Goal: Contribute content

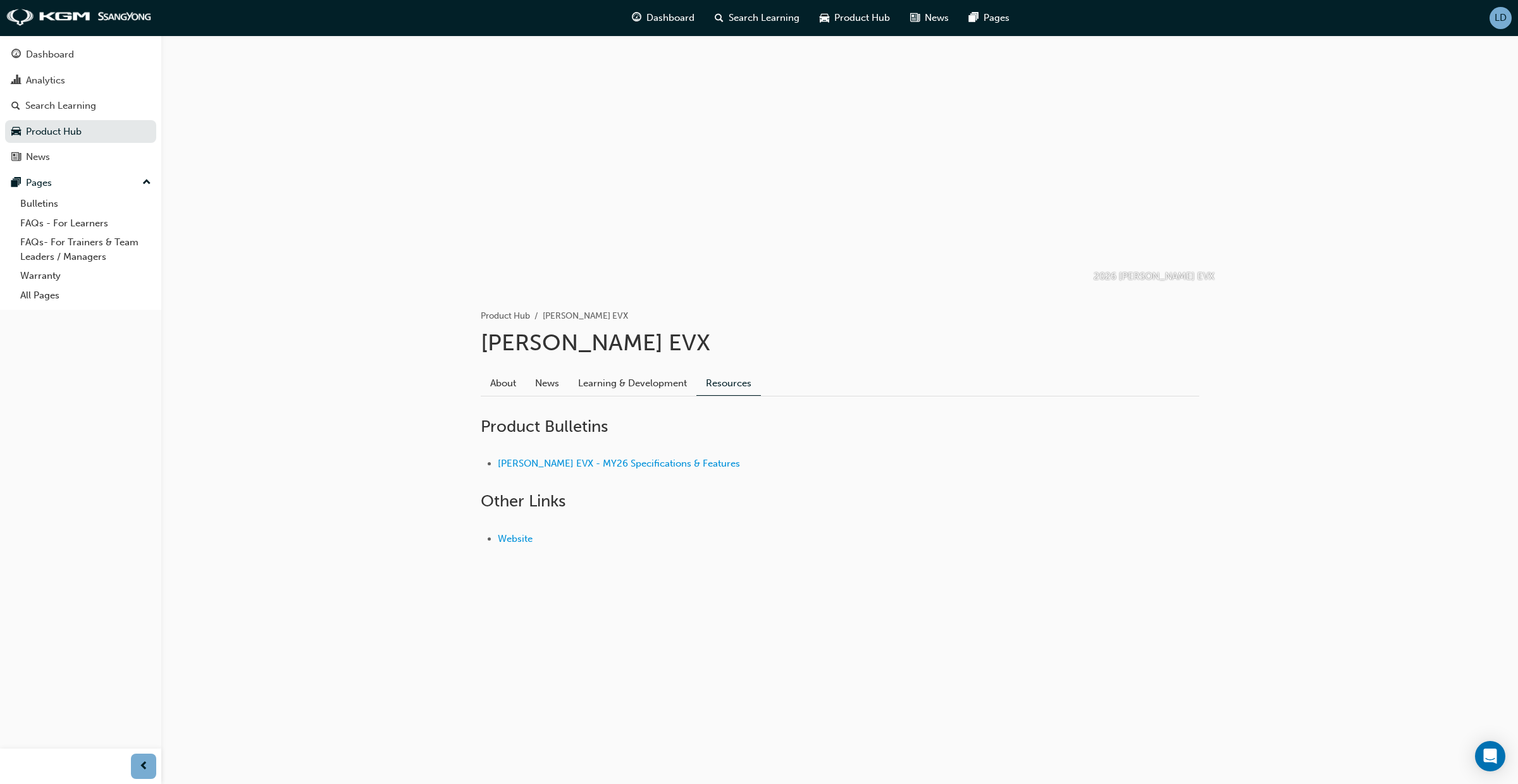
click at [1501, 24] on span "LD" at bounding box center [1501, 18] width 12 height 15
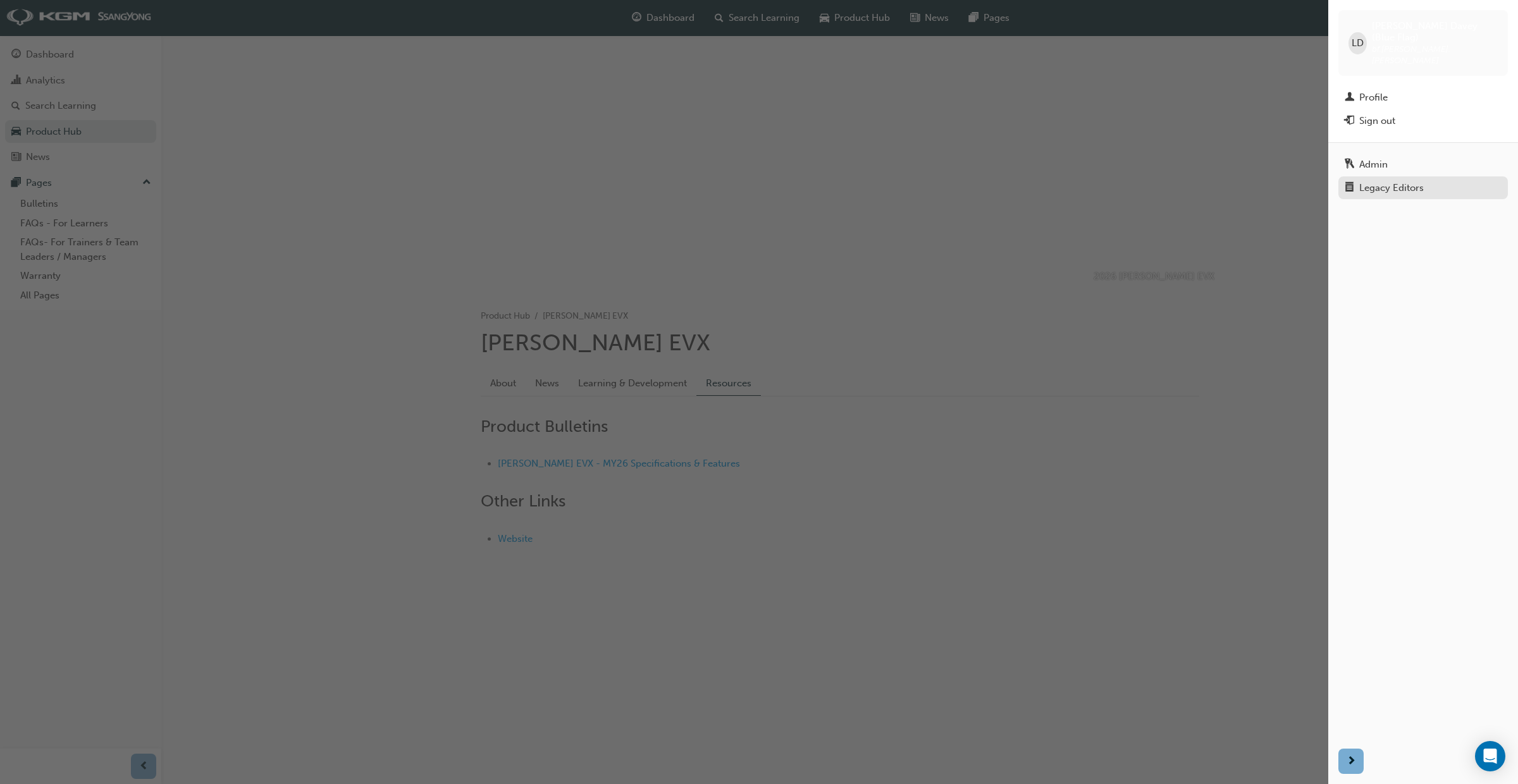
click at [1387, 181] on div "Legacy Editors" at bounding box center [1392, 188] width 65 height 15
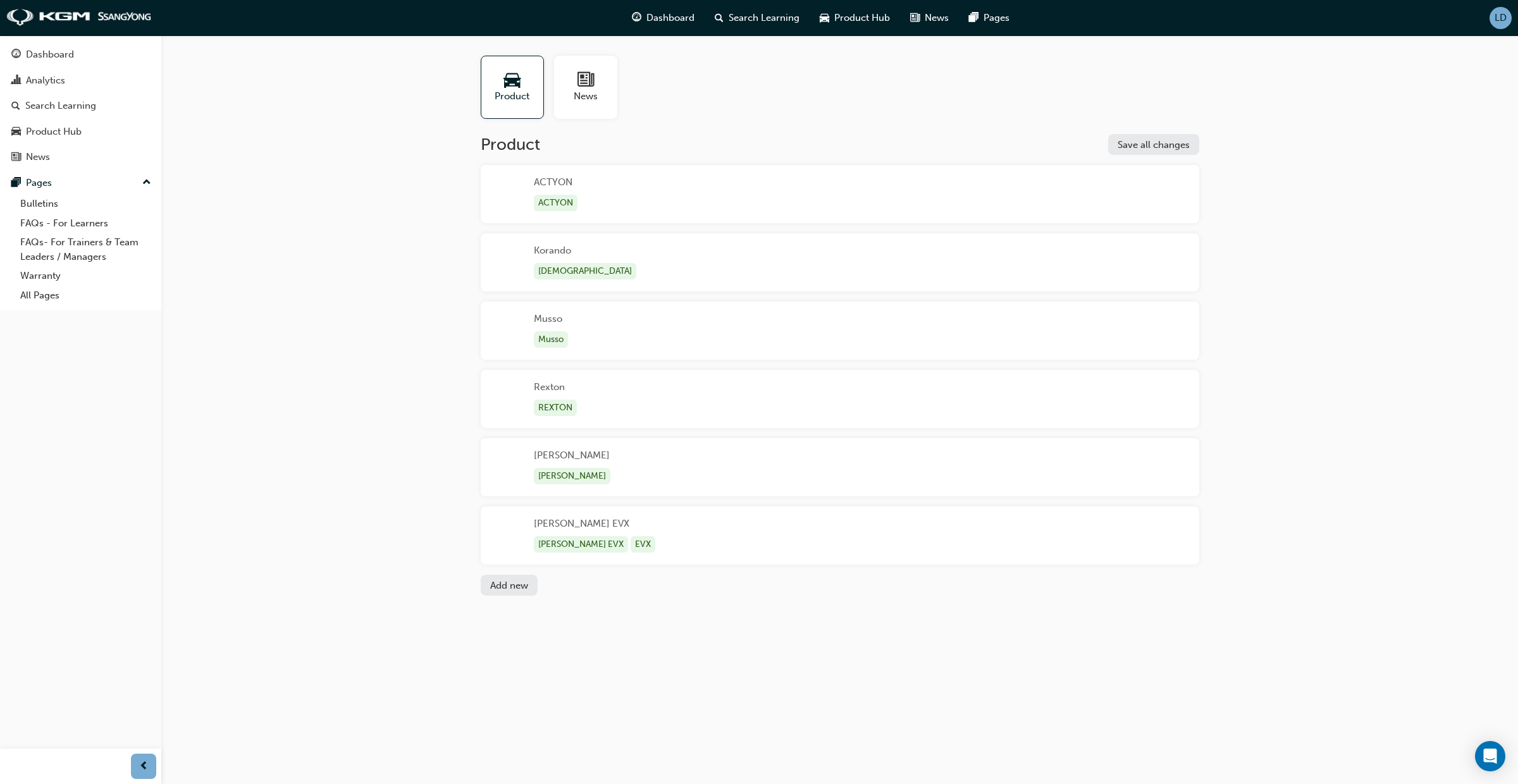
click at [656, 520] on div "[PERSON_NAME] EVX [PERSON_NAME] EVX EVX" at bounding box center [840, 535] width 718 height 58
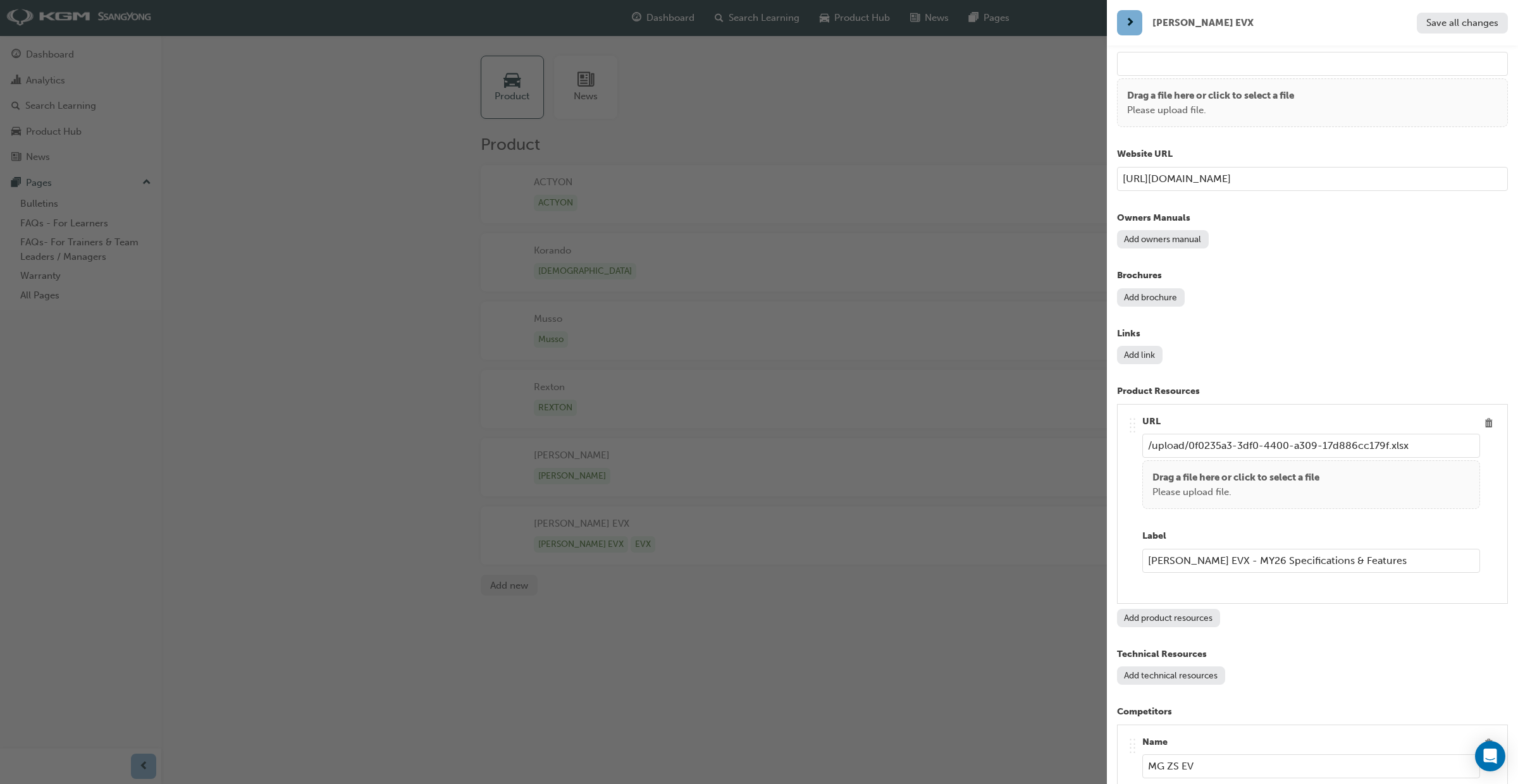
scroll to position [1364, 0]
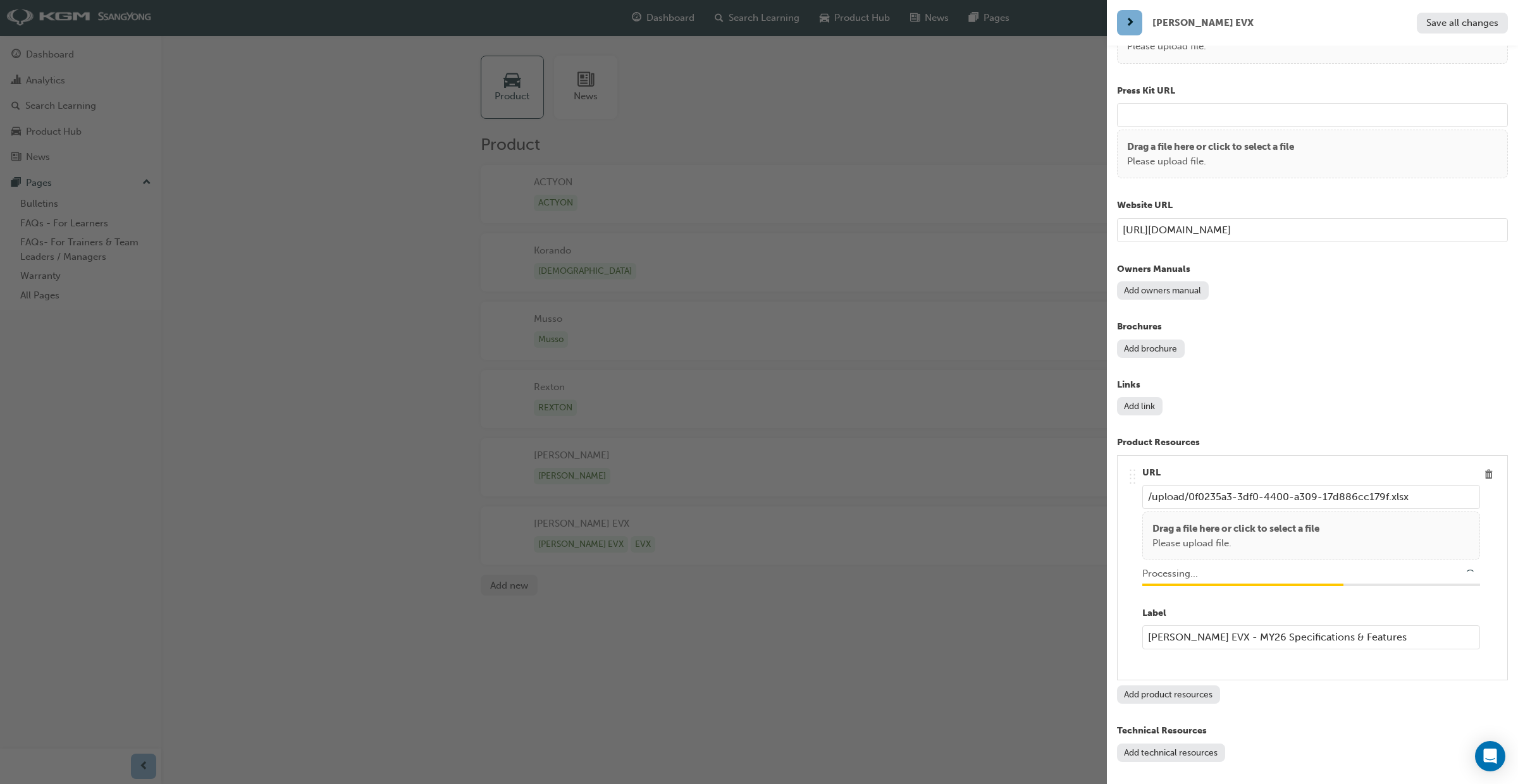
type input "/upload/e3c2e957-6dd6-4516-9947-94e3a375c163.pdf"
click at [1453, 26] on span "Save all changes" at bounding box center [1462, 22] width 72 height 11
click at [846, 9] on div "button" at bounding box center [554, 392] width 1107 height 784
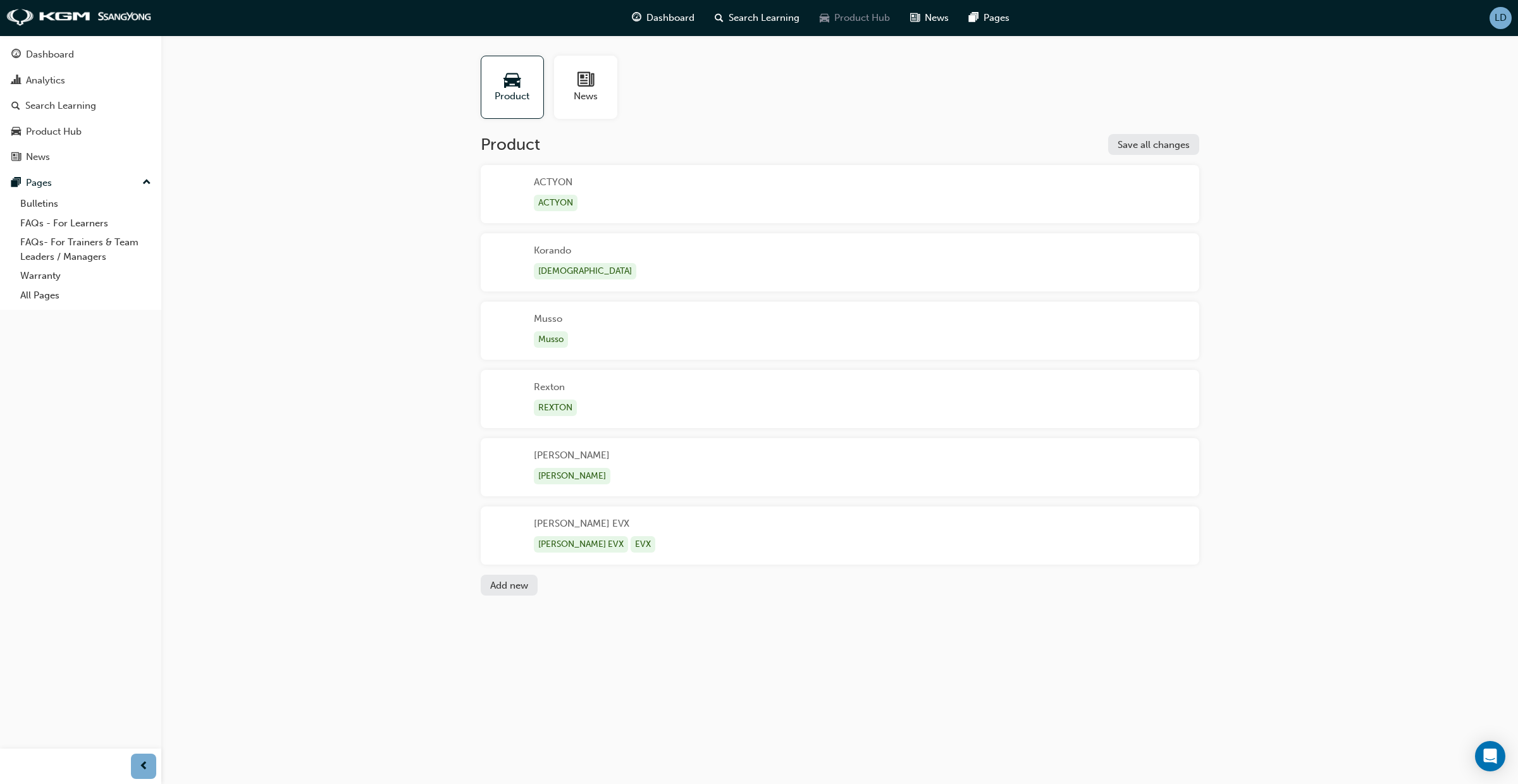
click at [851, 19] on span "Product Hub" at bounding box center [862, 18] width 56 height 15
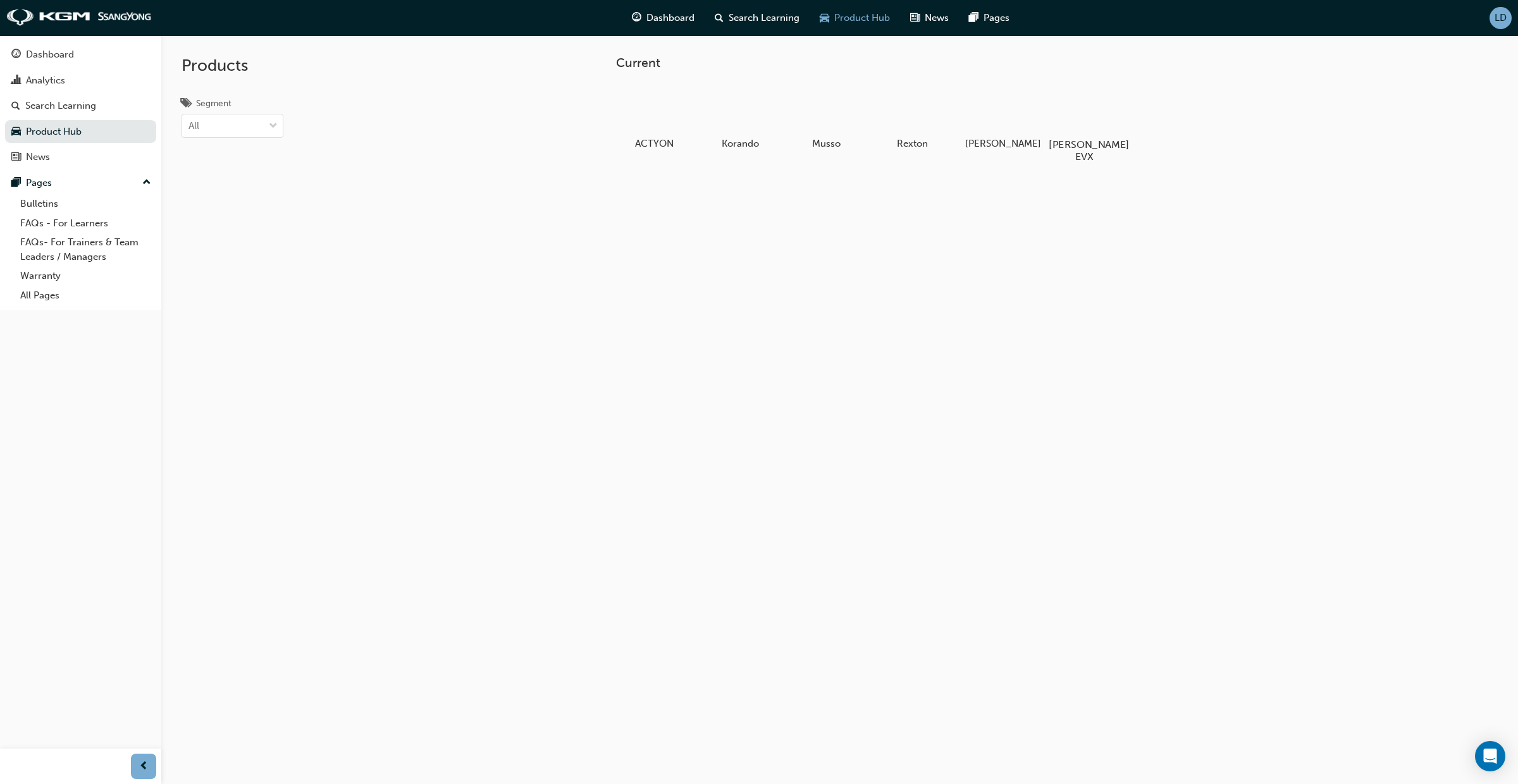
click at [1090, 126] on div at bounding box center [1084, 108] width 70 height 50
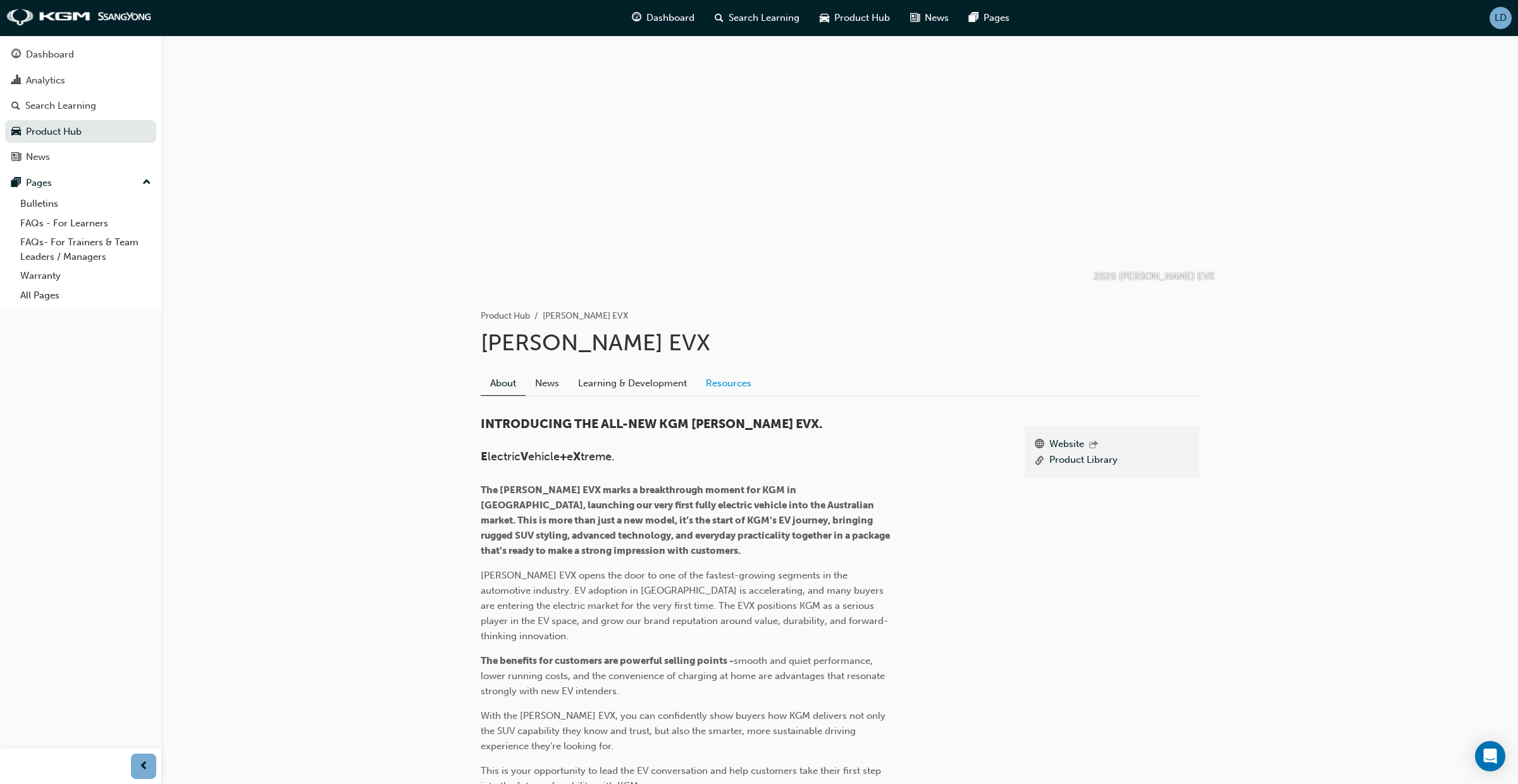
click at [716, 377] on link "Resources" at bounding box center [728, 383] width 65 height 24
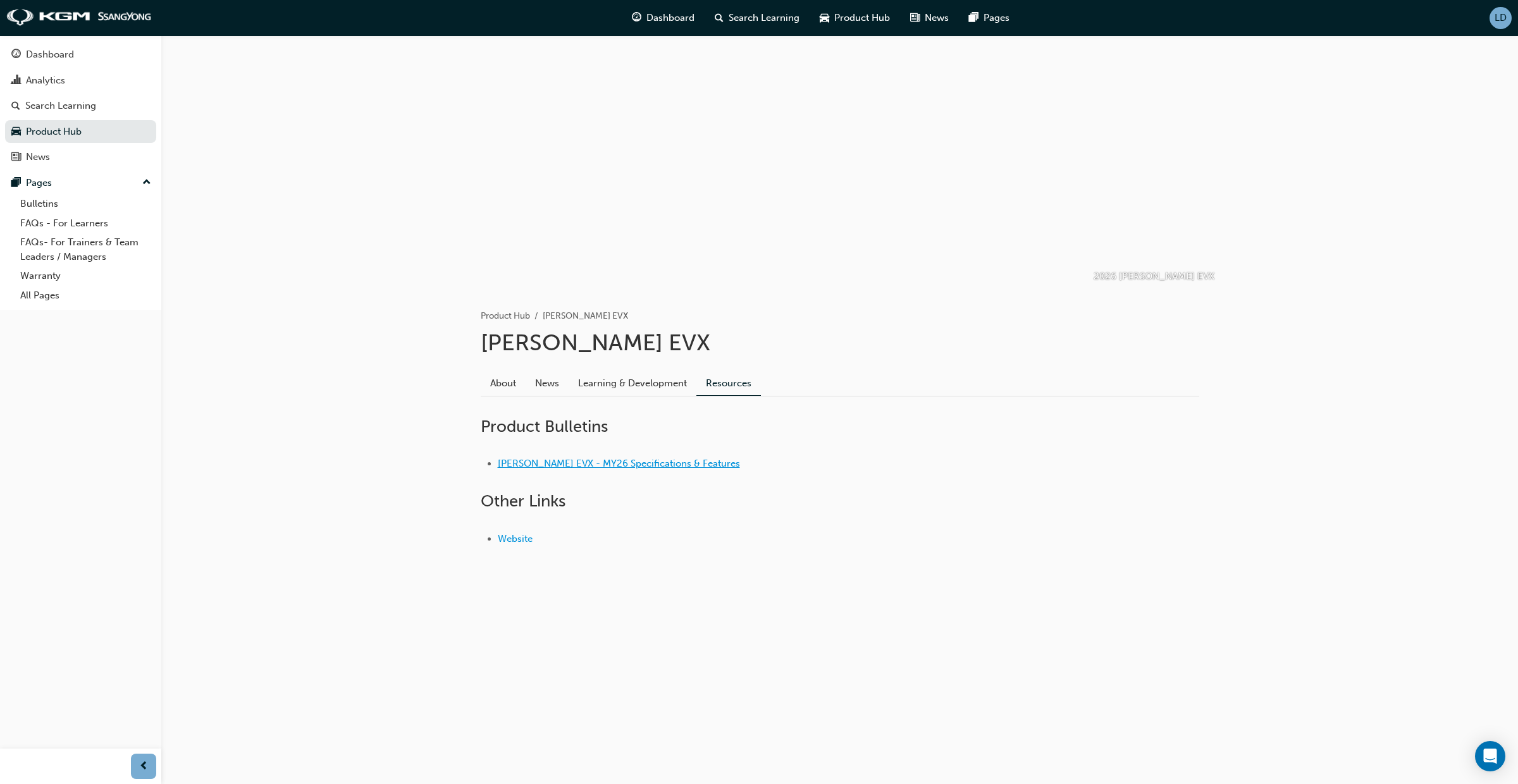
click at [616, 465] on link "[PERSON_NAME] EVX - MY26 Specifications & Features" at bounding box center [619, 463] width 242 height 11
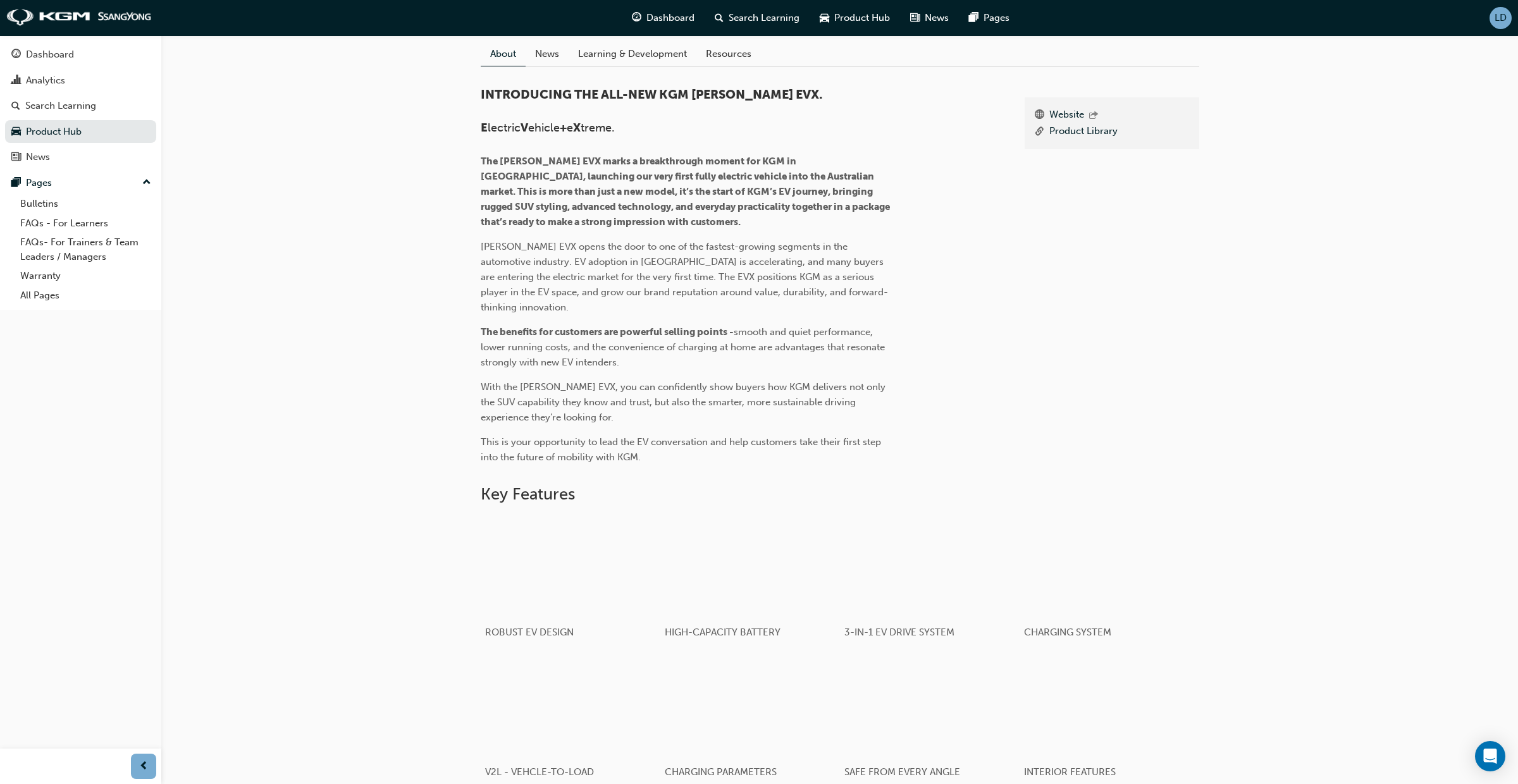
scroll to position [351, 0]
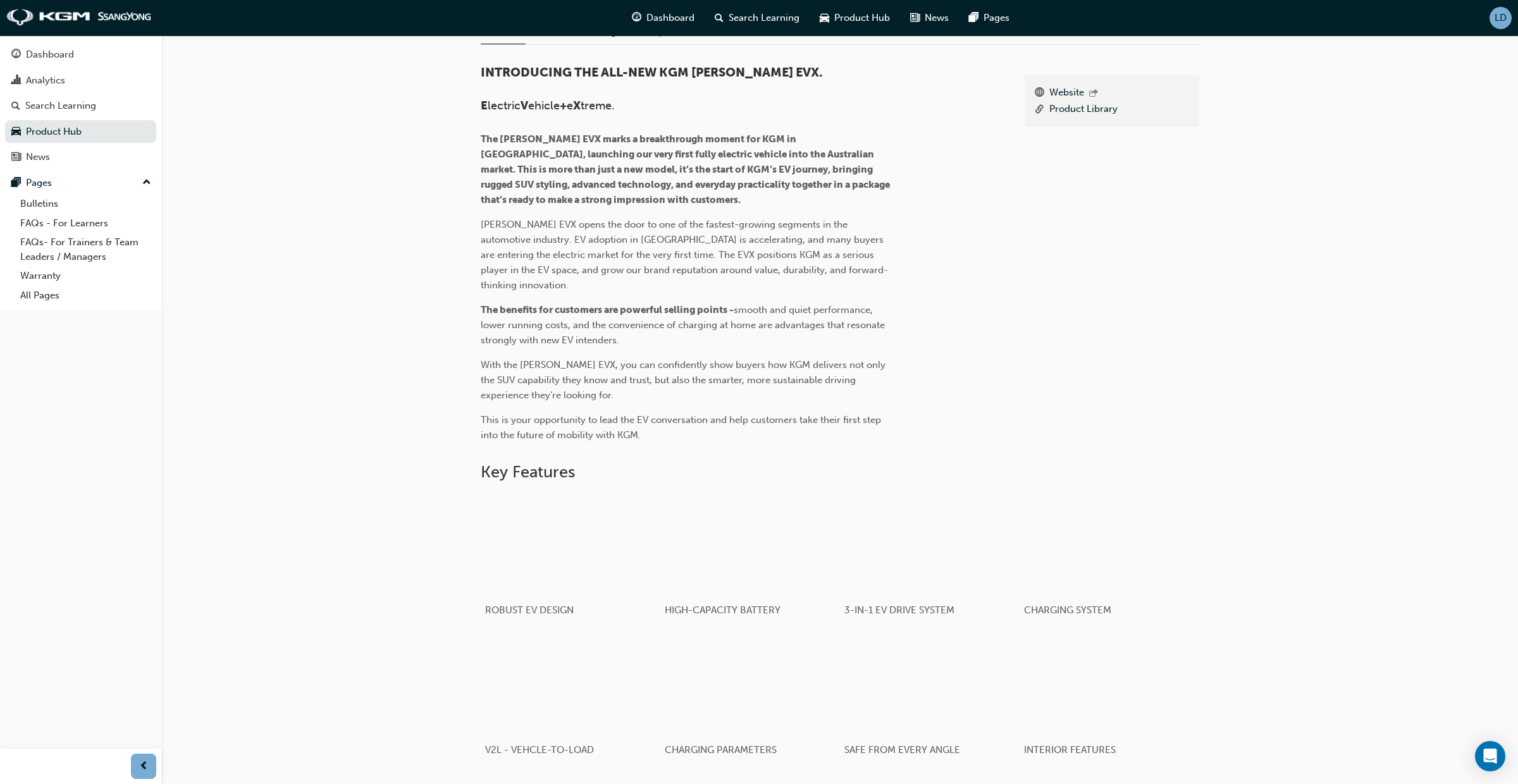
click at [1506, 22] on span "LD" at bounding box center [1501, 18] width 12 height 15
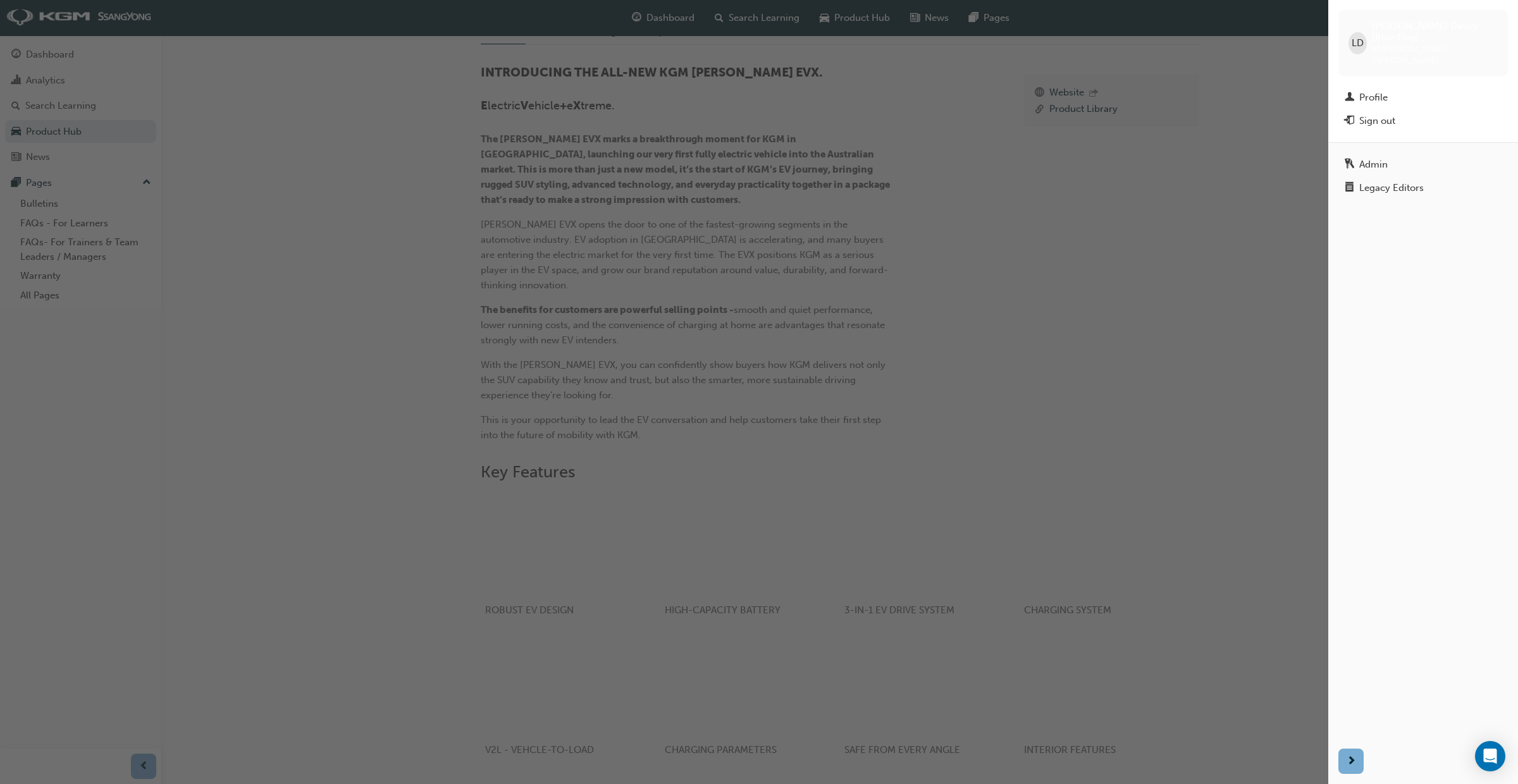
drag, startPoint x: 1406, startPoint y: 163, endPoint x: 1401, endPoint y: 167, distance: 6.4
click at [1406, 181] on div "Legacy Editors" at bounding box center [1392, 188] width 65 height 15
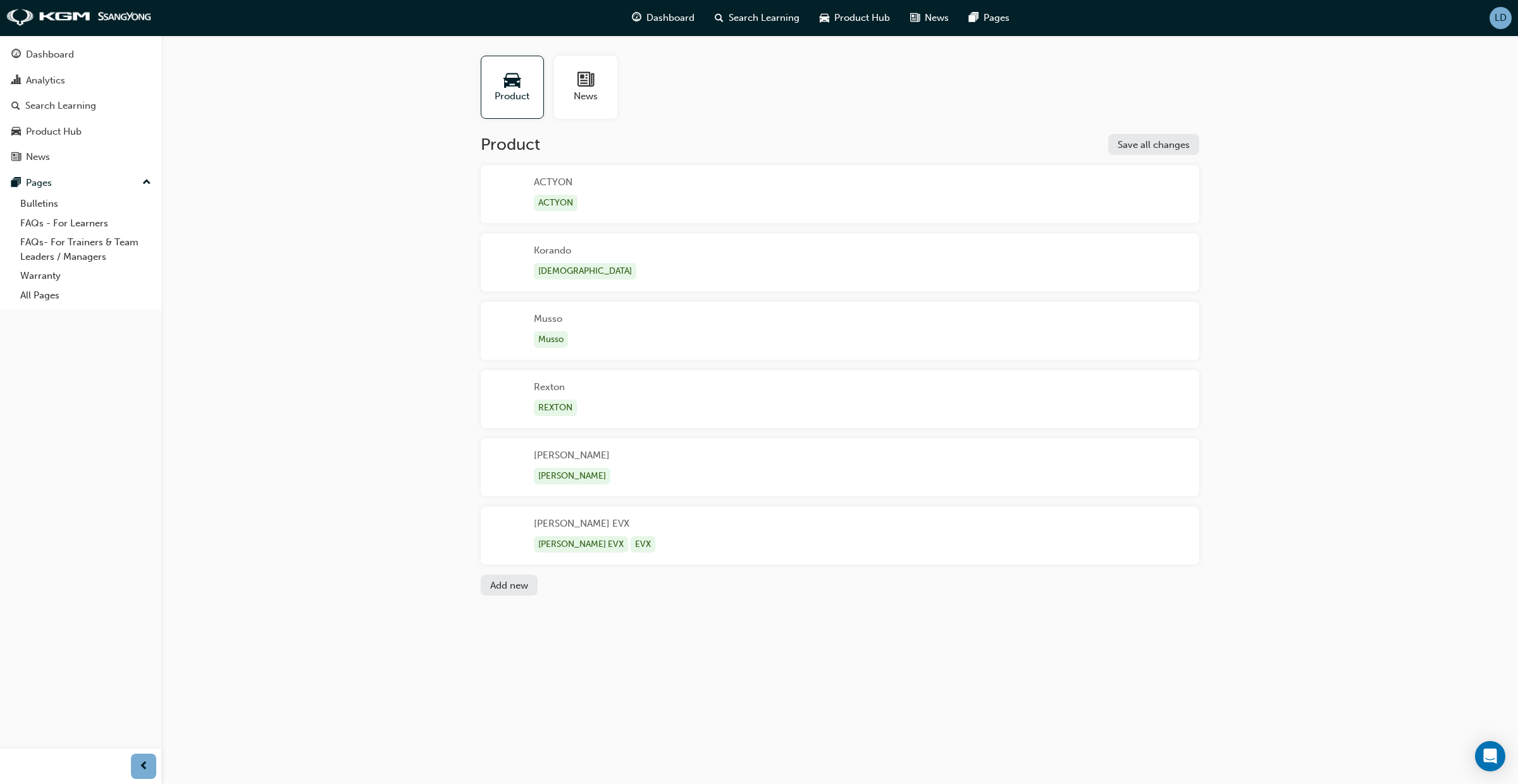
click at [698, 538] on div "[PERSON_NAME] EVX [PERSON_NAME] EVX EVX" at bounding box center [840, 535] width 718 height 58
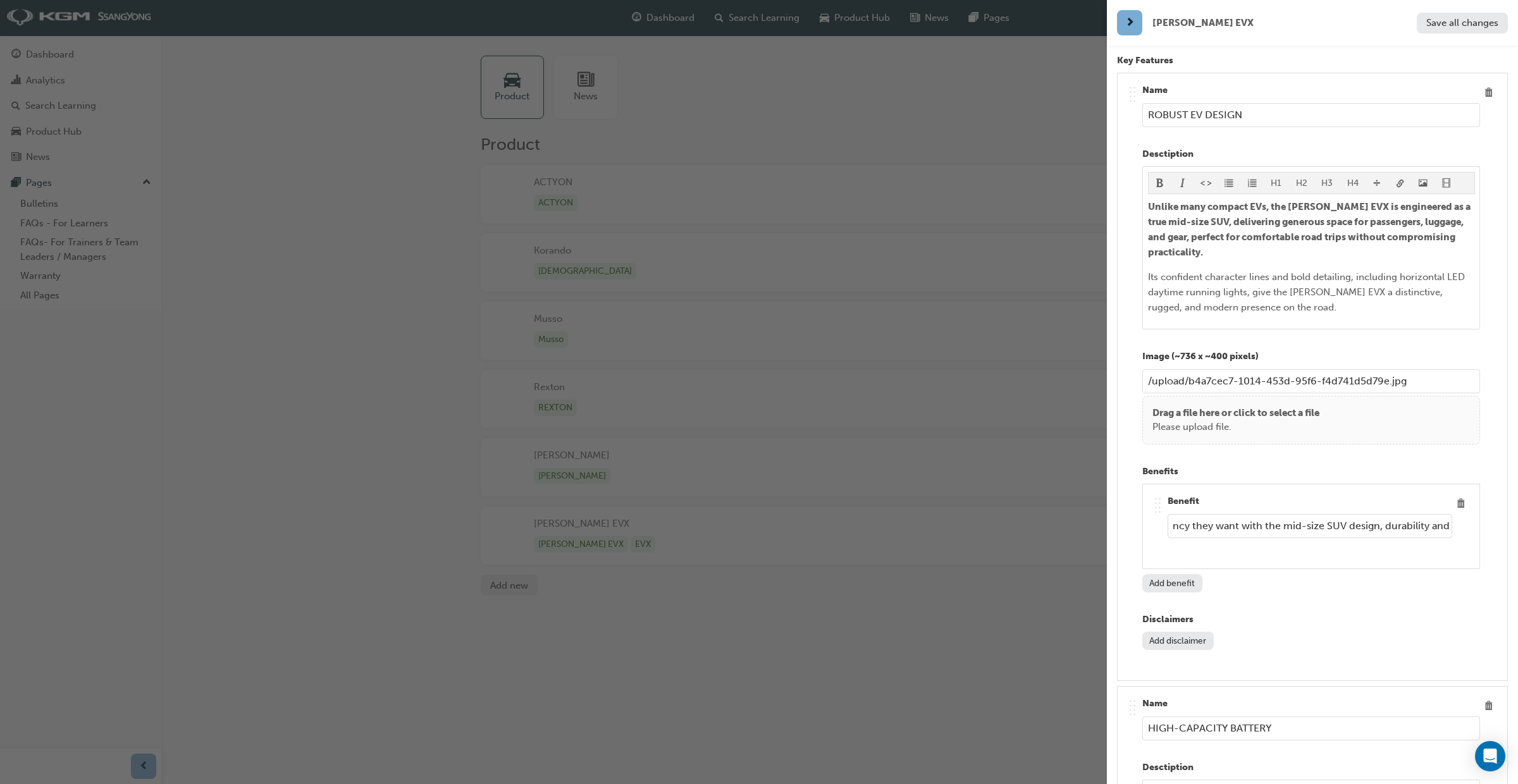
scroll to position [0, 213]
drag, startPoint x: 1278, startPoint y: 500, endPoint x: 1472, endPoint y: 510, distance: 194.3
click at [1479, 507] on div ".. .. .. .. Benefit Customers gain the EV efficiency they want with the mid-siz…" at bounding box center [1311, 526] width 338 height 85
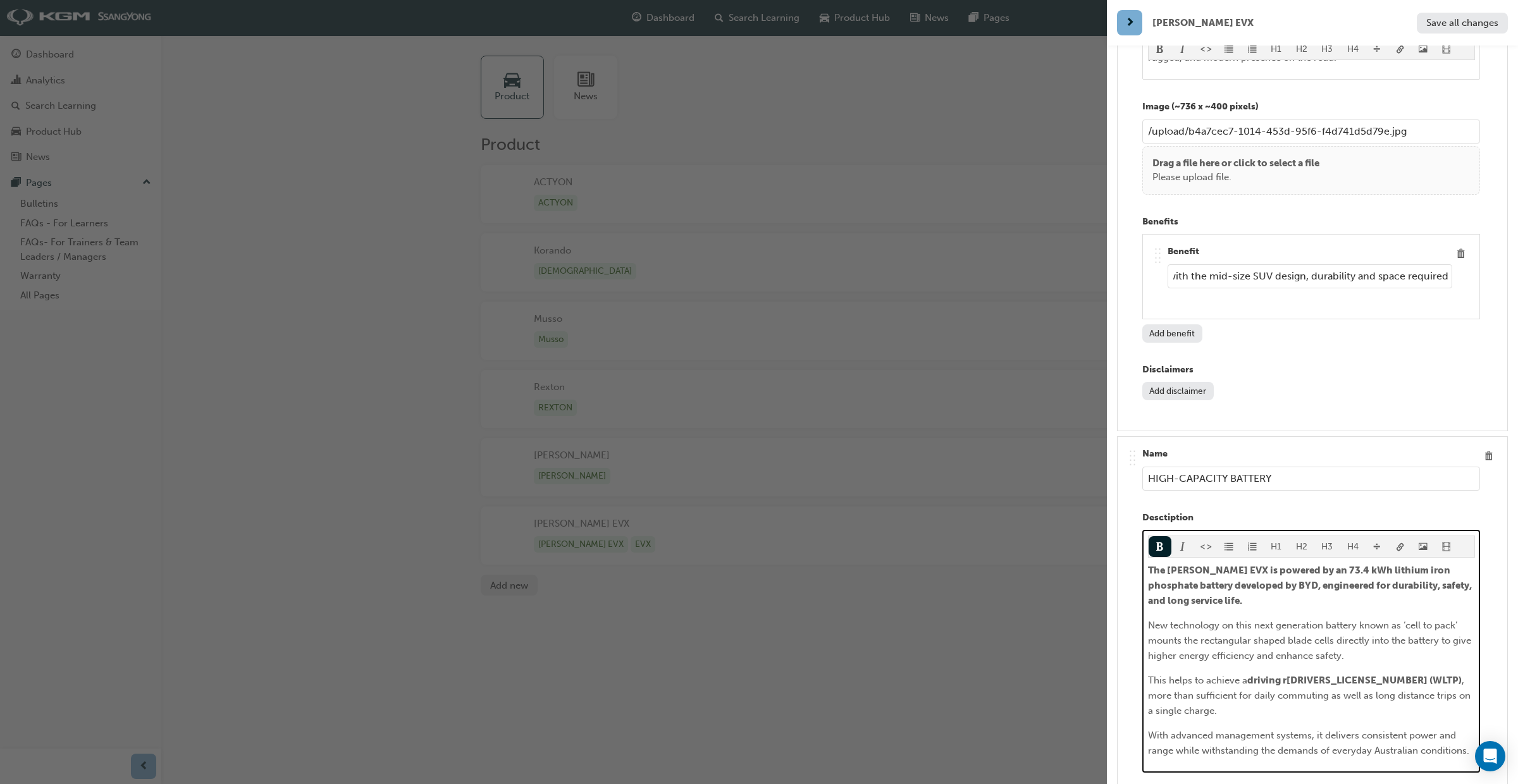
scroll to position [0, 0]
click at [1301, 565] on span "The [PERSON_NAME] EVX is powered by an 73.4 kWh lithium iron phosphate battery …" at bounding box center [1311, 586] width 326 height 42
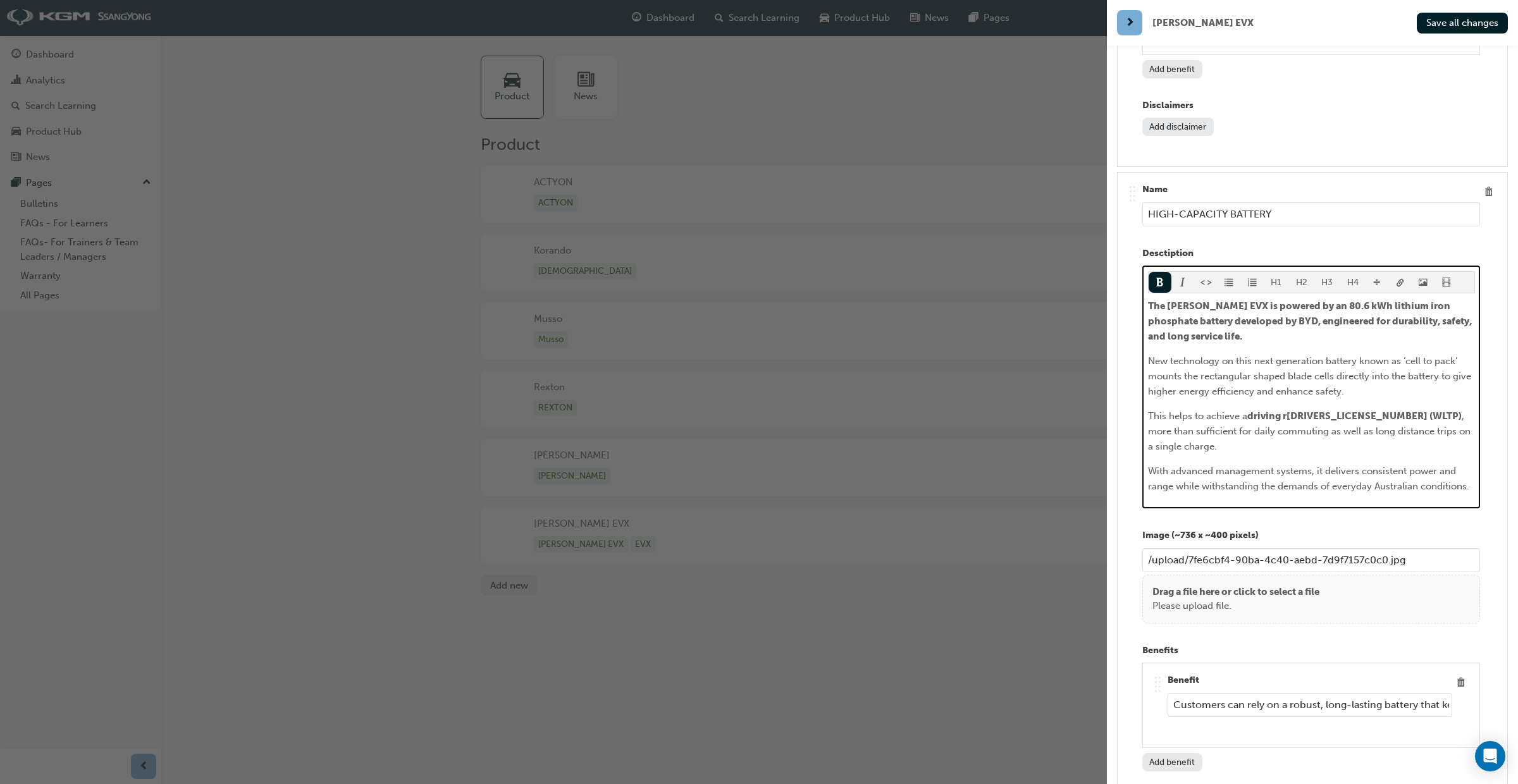
scroll to position [3715, 0]
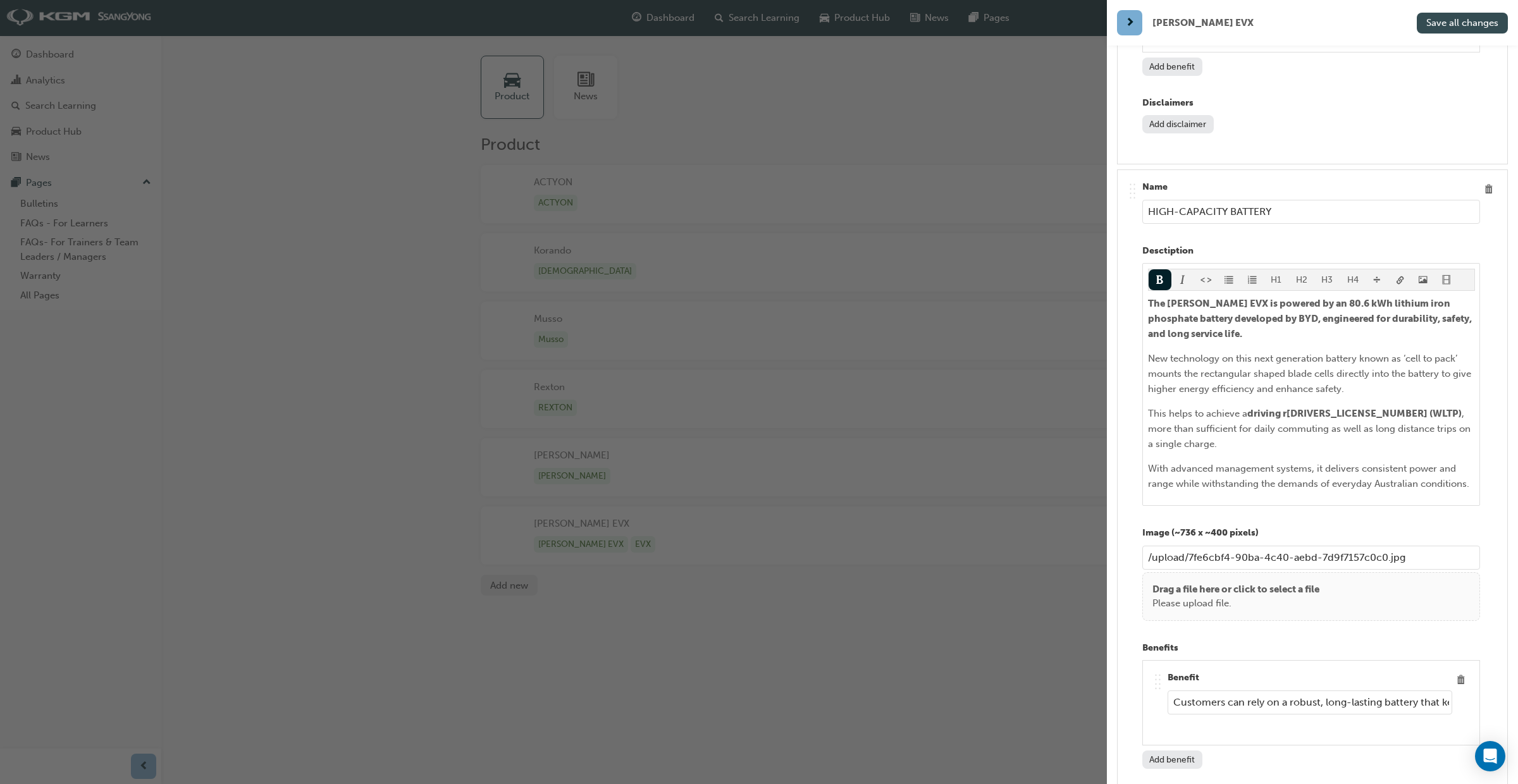
click at [1444, 28] on button "Save all changes" at bounding box center [1462, 23] width 91 height 21
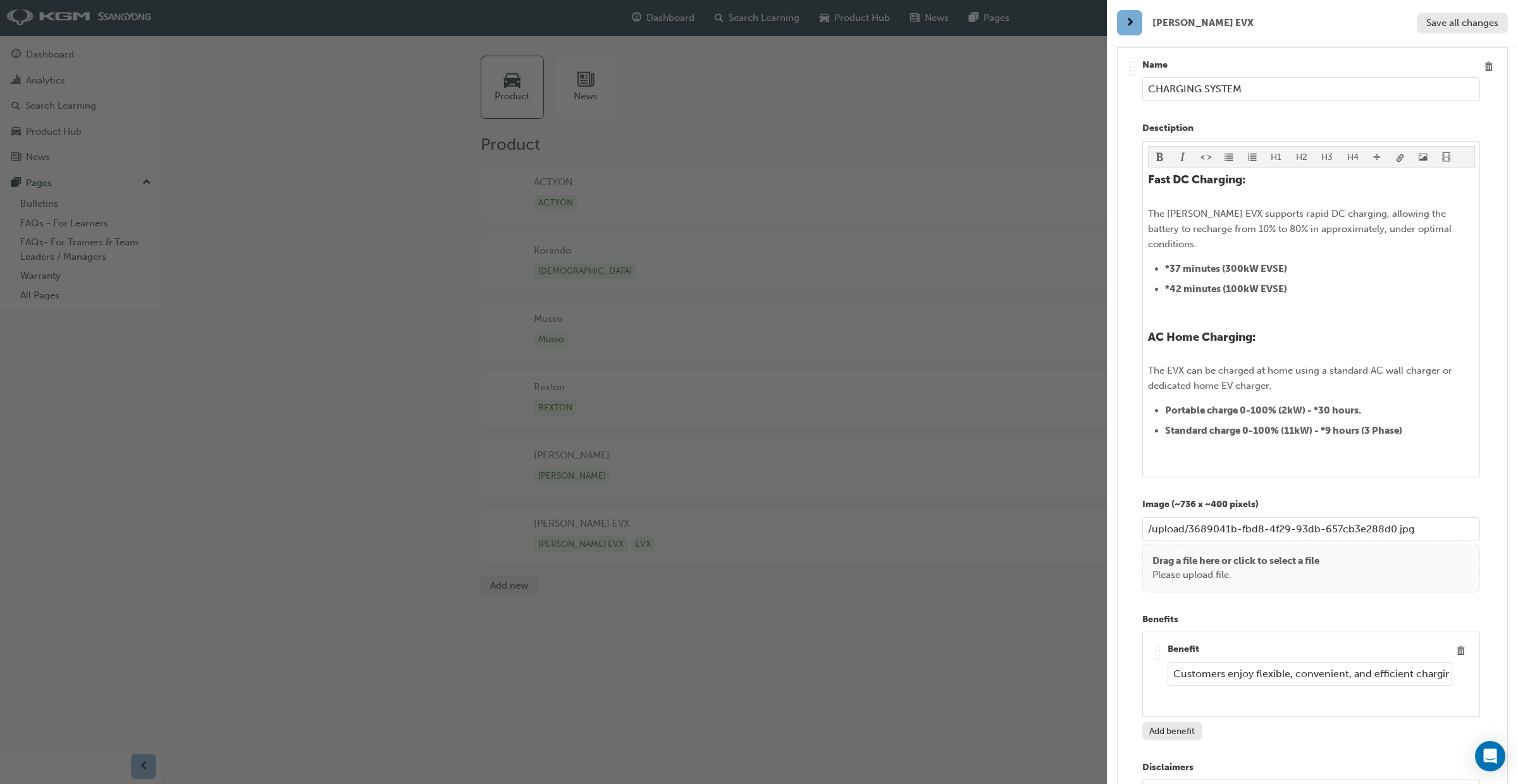
scroll to position [5236, 0]
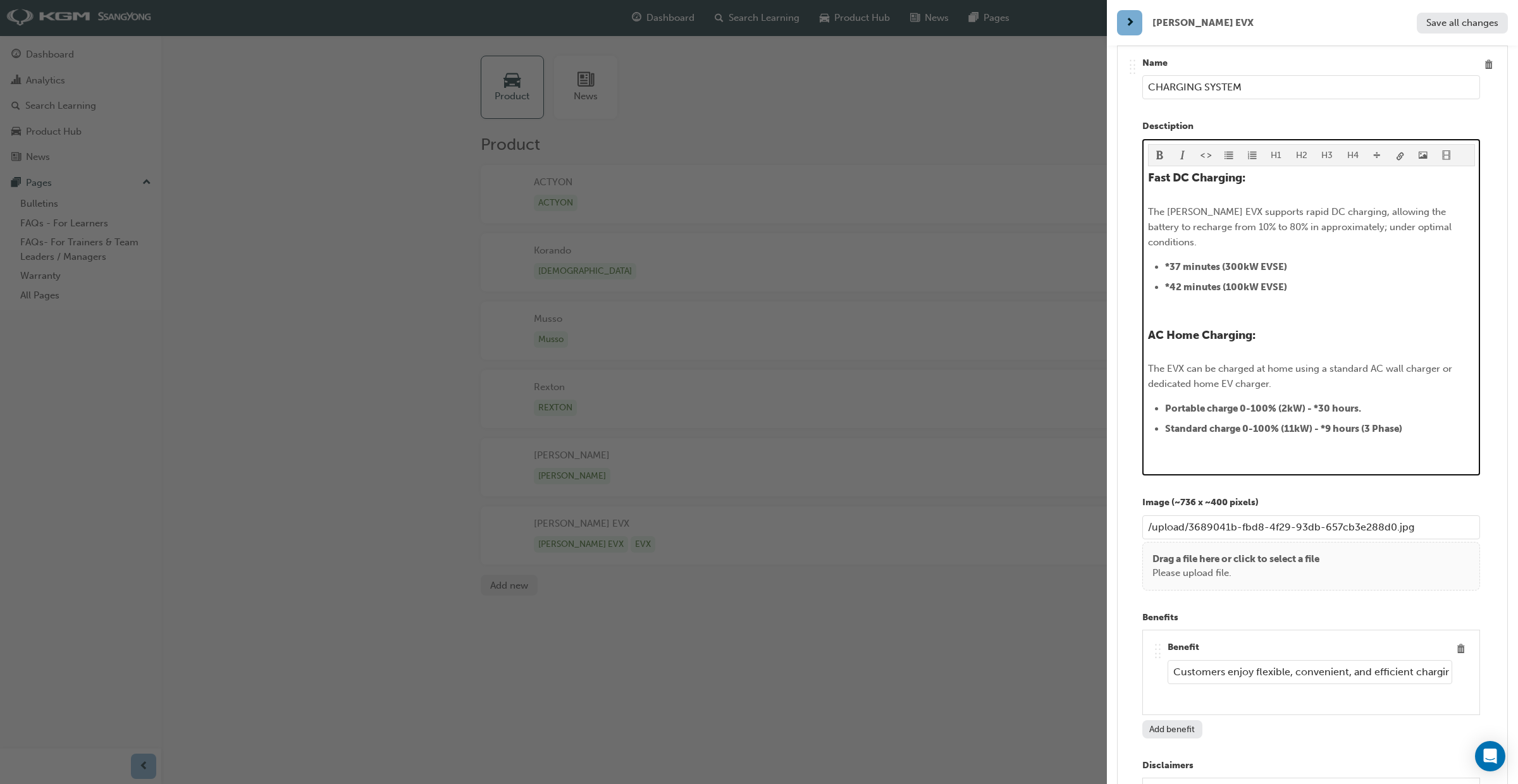
click at [1361, 403] on span "Portable charge 0-100% (2kW) - *30 hours." at bounding box center [1263, 408] width 196 height 11
click at [1314, 403] on span "Portable charge 0-100% (2kW) - *30 hours." at bounding box center [1263, 408] width 196 height 11
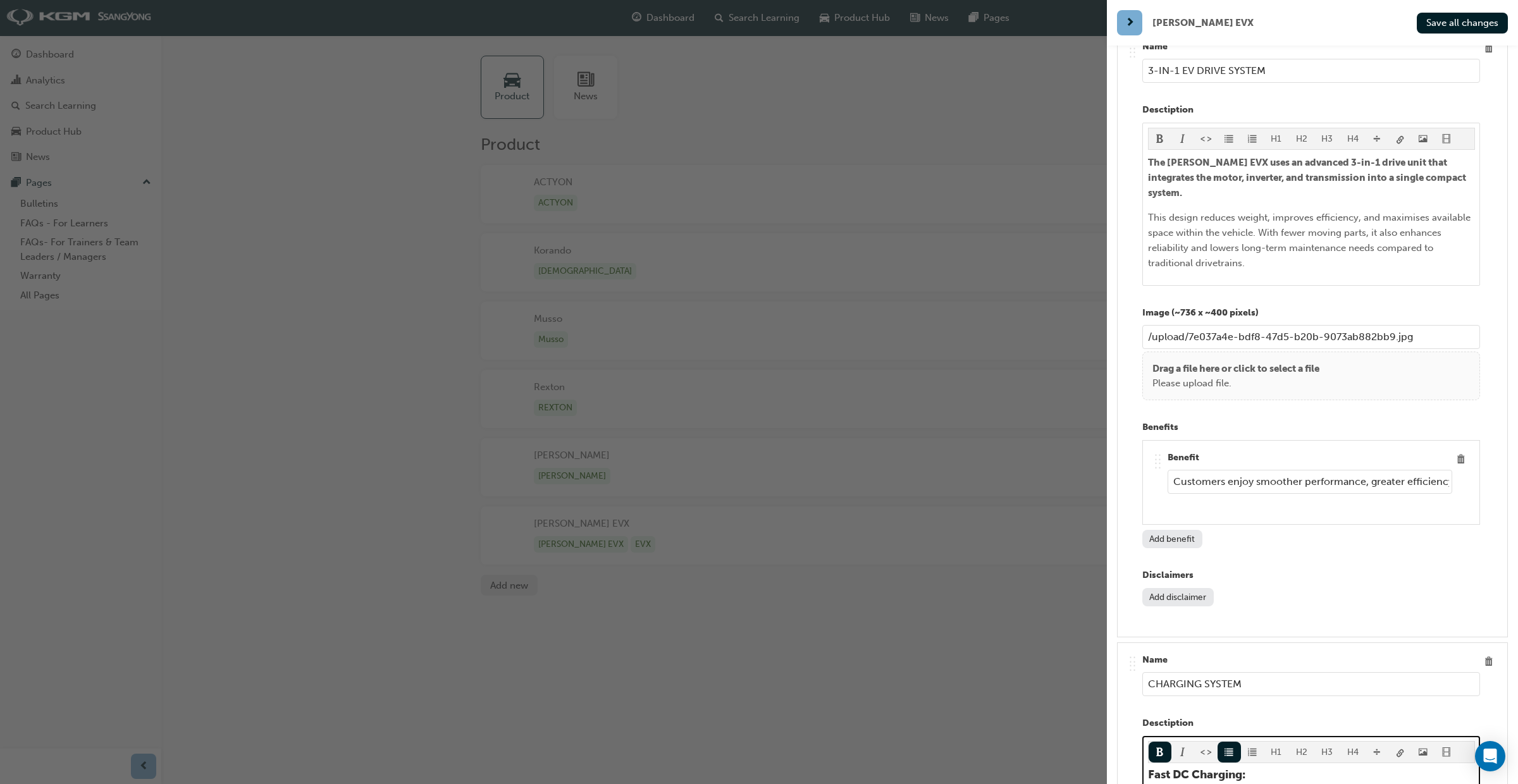
scroll to position [4637, 0]
drag, startPoint x: 1449, startPoint y: 27, endPoint x: 1441, endPoint y: 32, distance: 9.4
click at [1449, 27] on span "Save all changes" at bounding box center [1462, 22] width 72 height 11
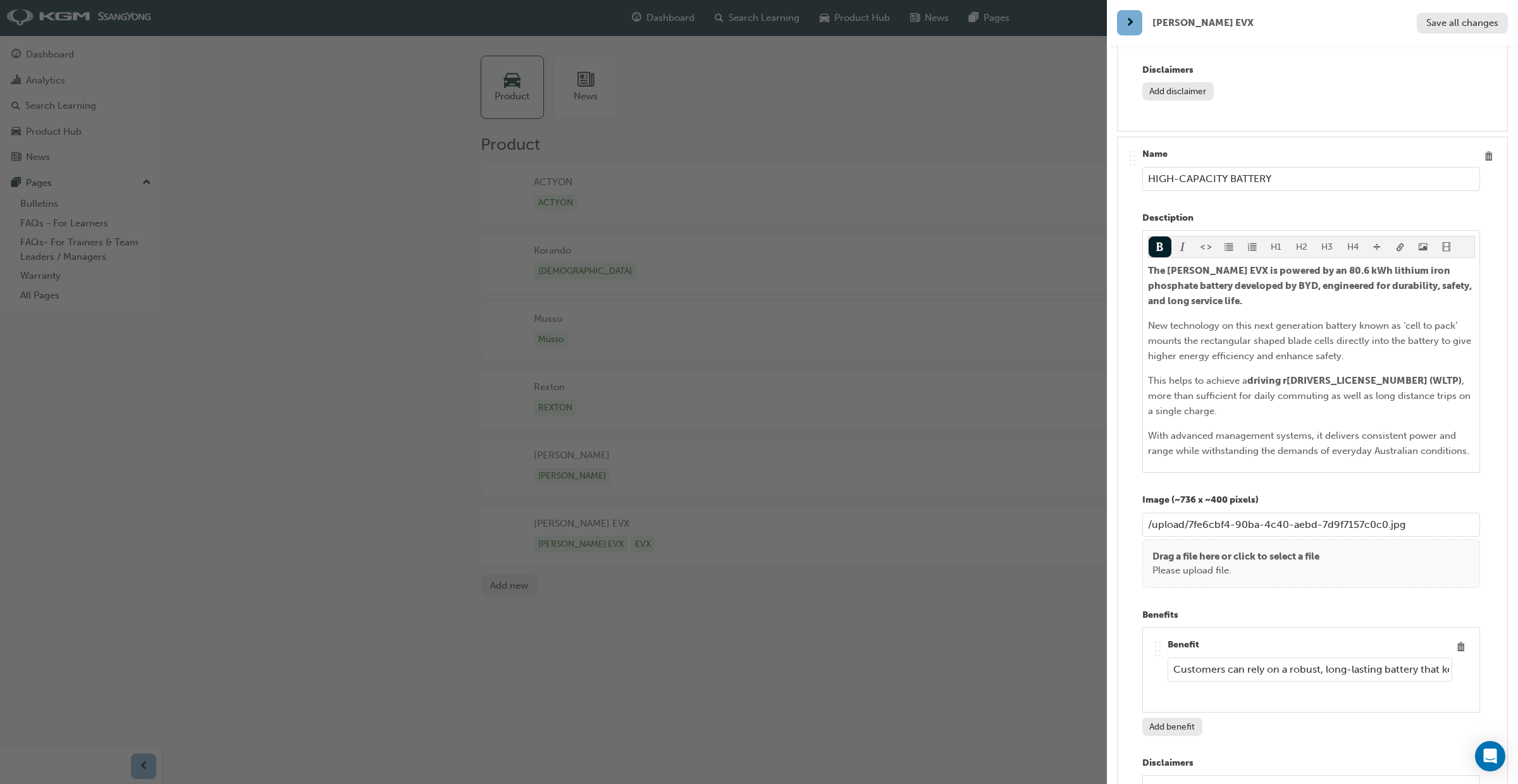
scroll to position [3728, 0]
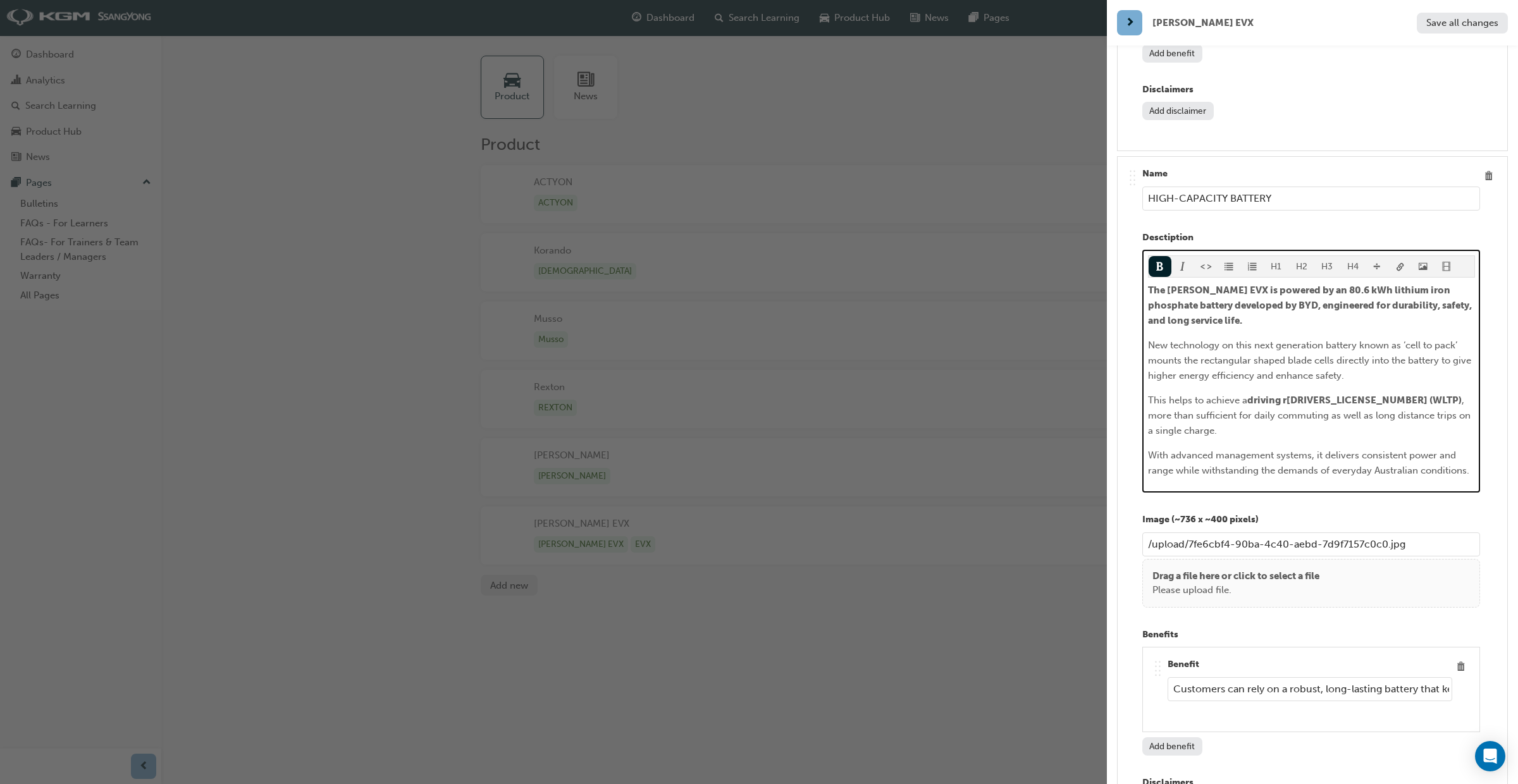
click at [1383, 284] on span "The [PERSON_NAME] EVX is powered by an 80.6 kWh lithium iron phosphate battery …" at bounding box center [1311, 305] width 326 height 42
click at [1148, 284] on span "The [PERSON_NAME] EVX is powered by an 80.6 kWh lithium Iron Phosphate battery …" at bounding box center [1311, 305] width 326 height 42
click at [1185, 284] on span "The [PERSON_NAME] EVX is powered by an 80.6 kWh lithium Iron Phosphate (LifeP04…" at bounding box center [1300, 305] width 304 height 42
drag, startPoint x: 1185, startPoint y: 281, endPoint x: 1187, endPoint y: 291, distance: 10.2
click at [1182, 284] on span "The [PERSON_NAME] EVX is powered by an 80.6 kWh lithium Iron Phosphate (LifeP04…" at bounding box center [1300, 305] width 304 height 42
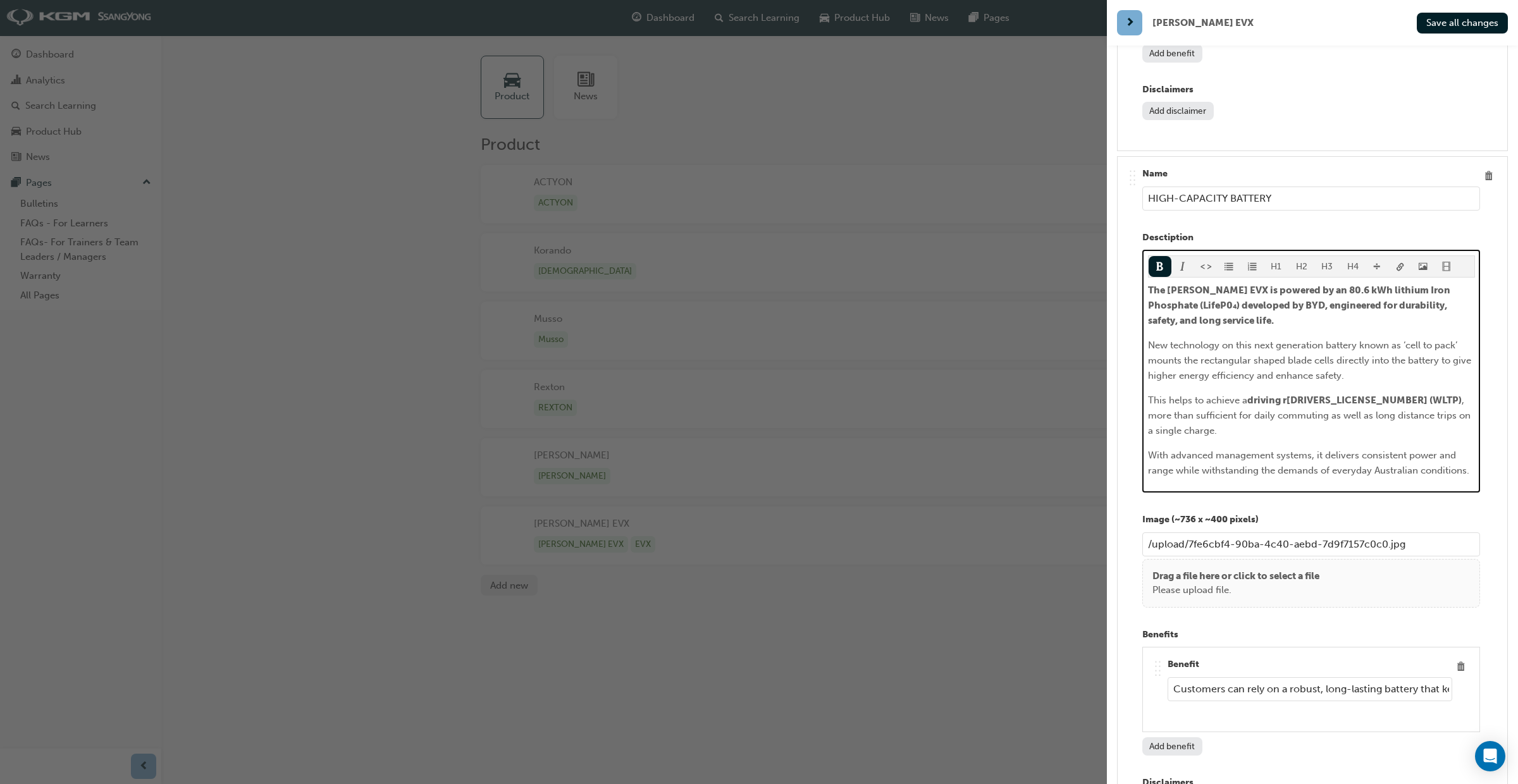
click at [1215, 291] on p "The [PERSON_NAME] EVX is powered by an 80.6 kWh lithium Iron Phosphate (LifeP0₄…" at bounding box center [1312, 305] width 327 height 46
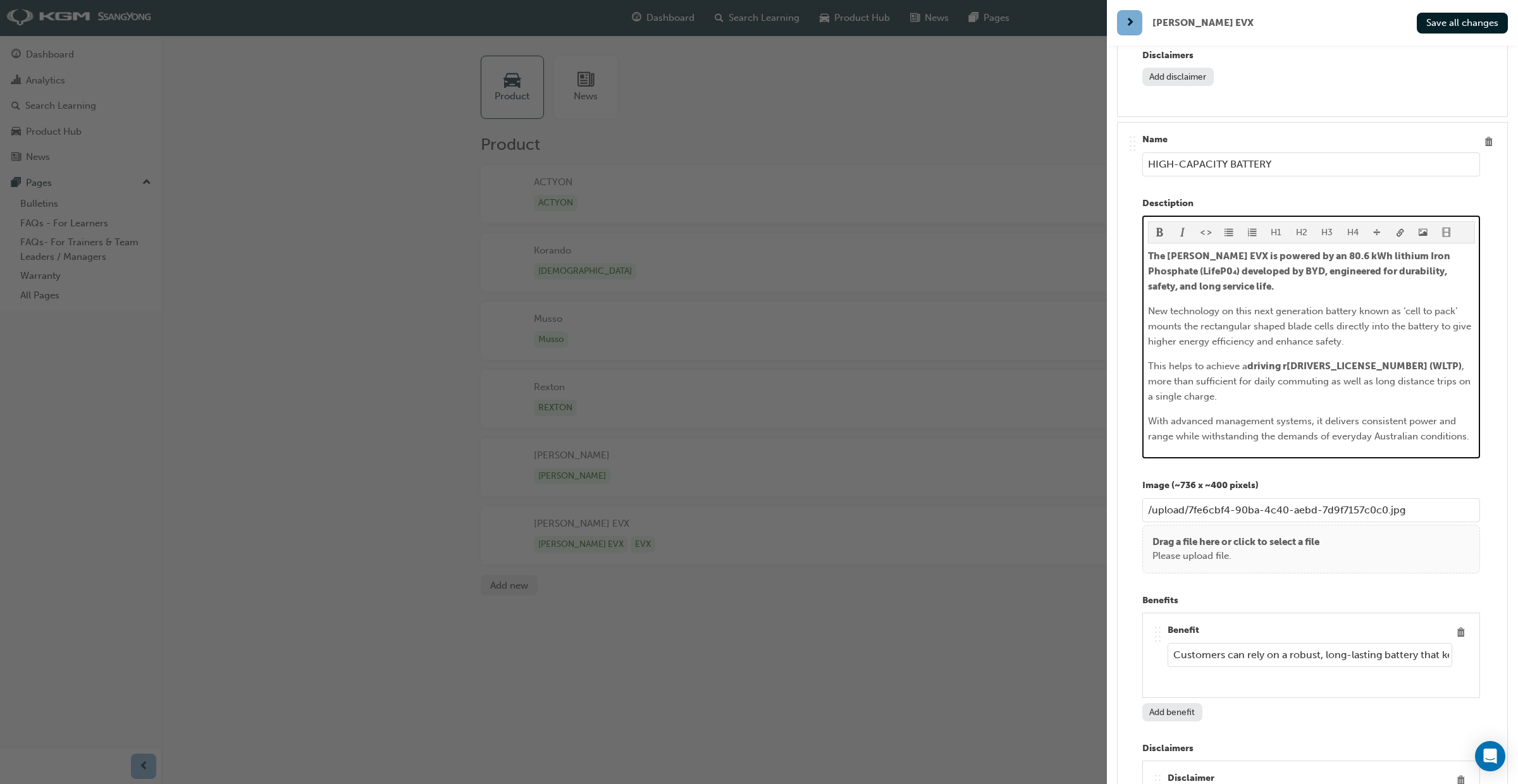
scroll to position [3770, 0]
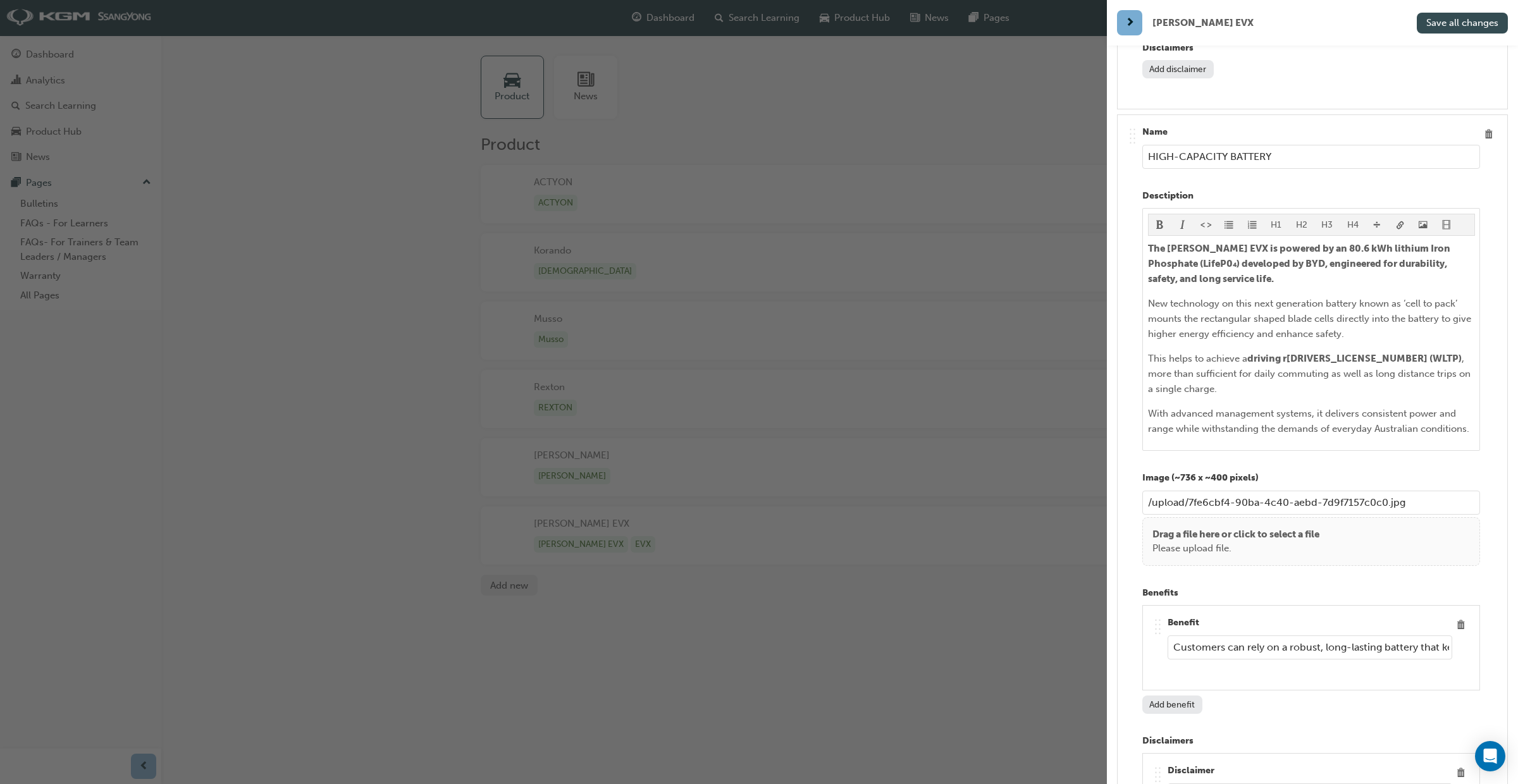
click at [1471, 27] on span "Save all changes" at bounding box center [1462, 22] width 72 height 11
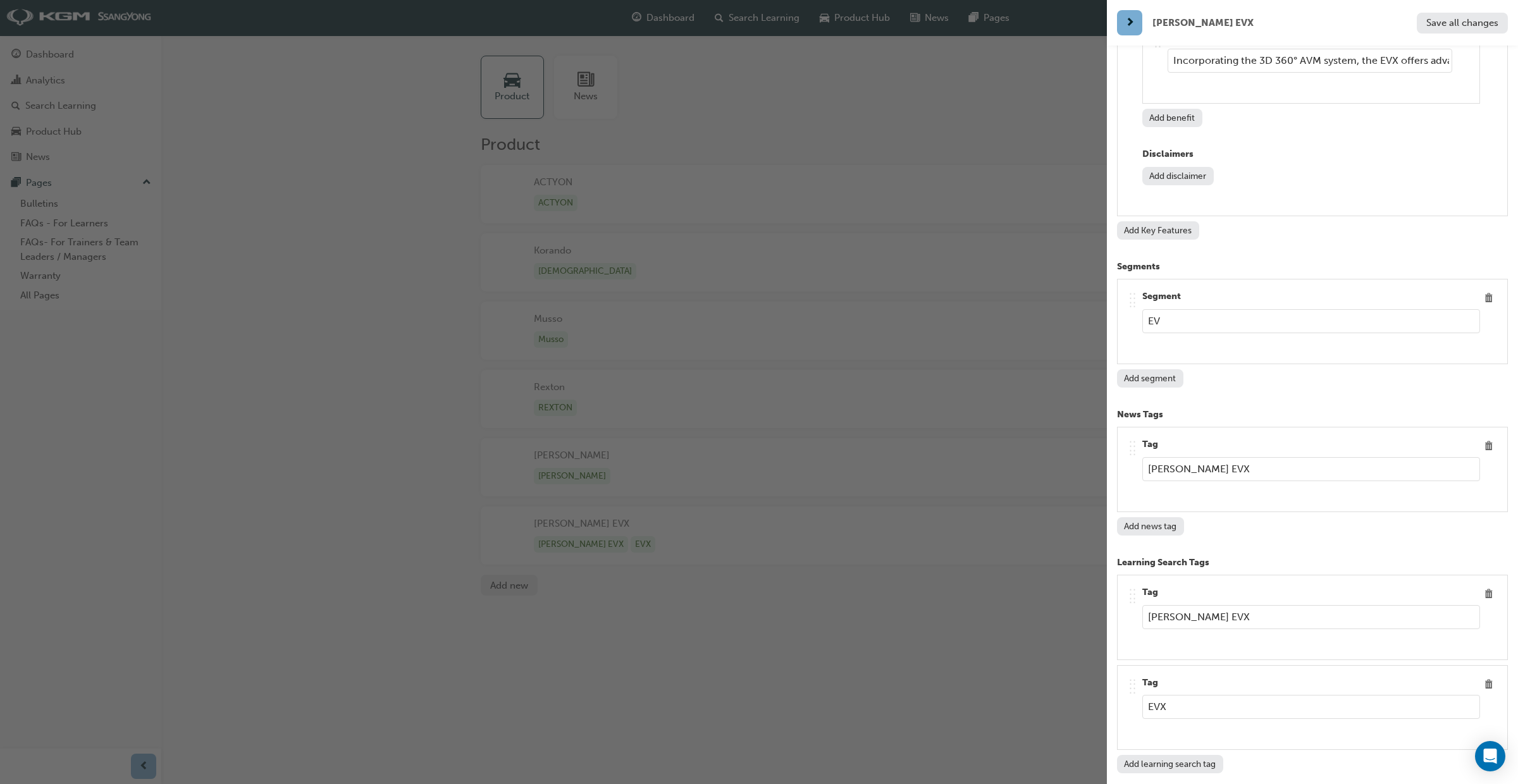
scroll to position [11950, 0]
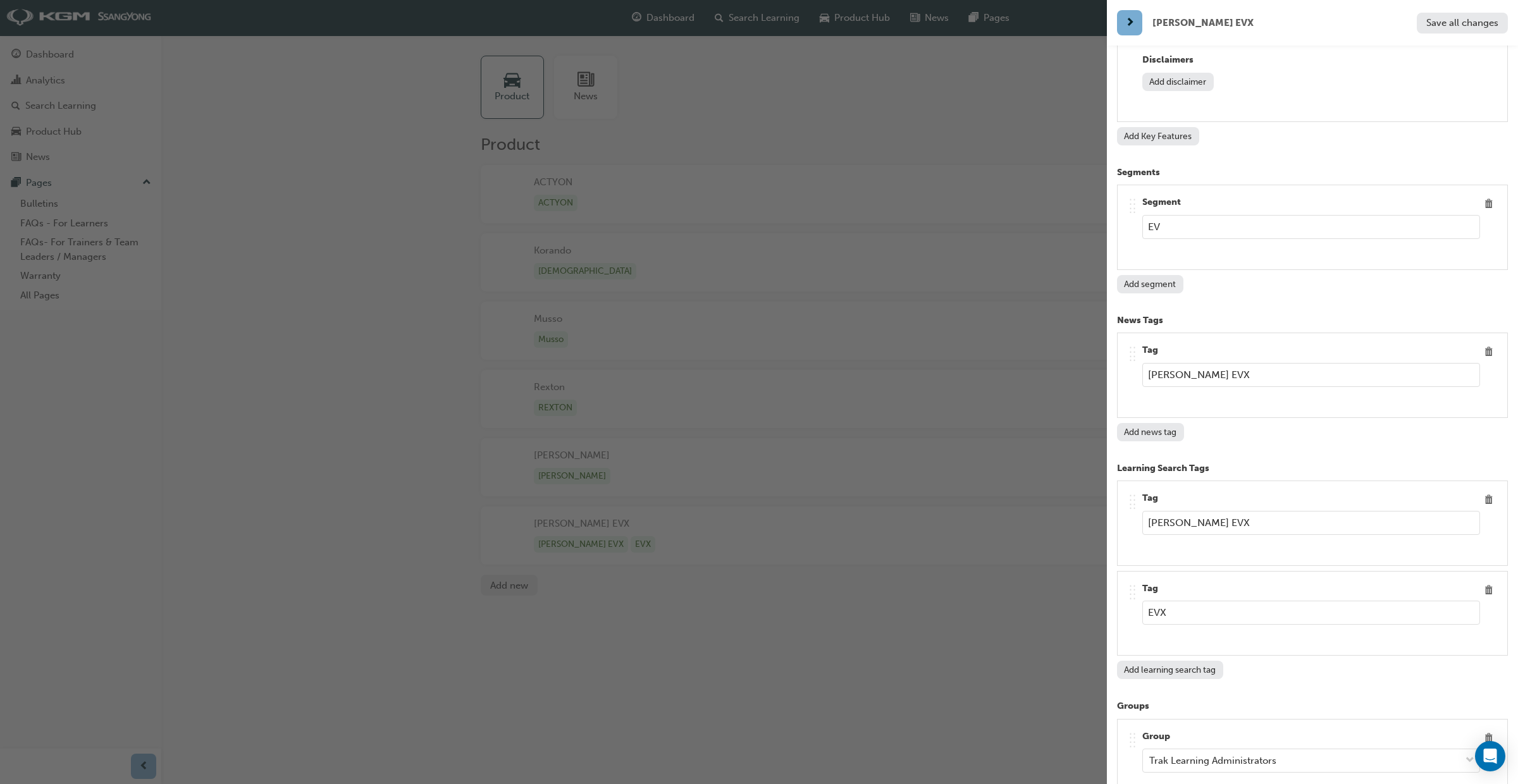
click at [1439, 17] on span "Save all changes" at bounding box center [1462, 22] width 72 height 11
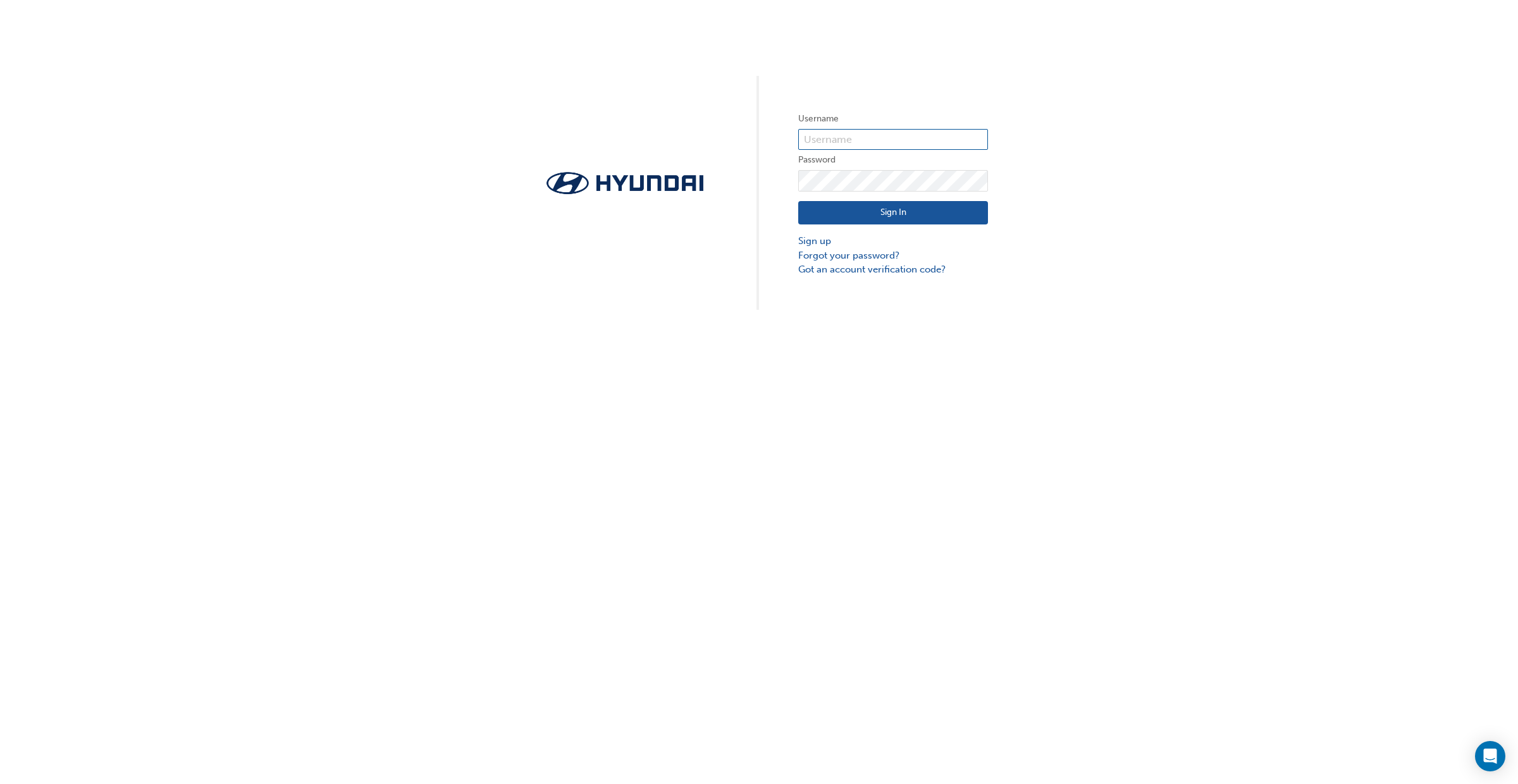
click at [842, 134] on input "text" at bounding box center [893, 140] width 190 height 22
type input "lee.davey@blueflag.com.au"
click at [884, 212] on button "Sign In" at bounding box center [893, 213] width 190 height 24
